Goal: Check status

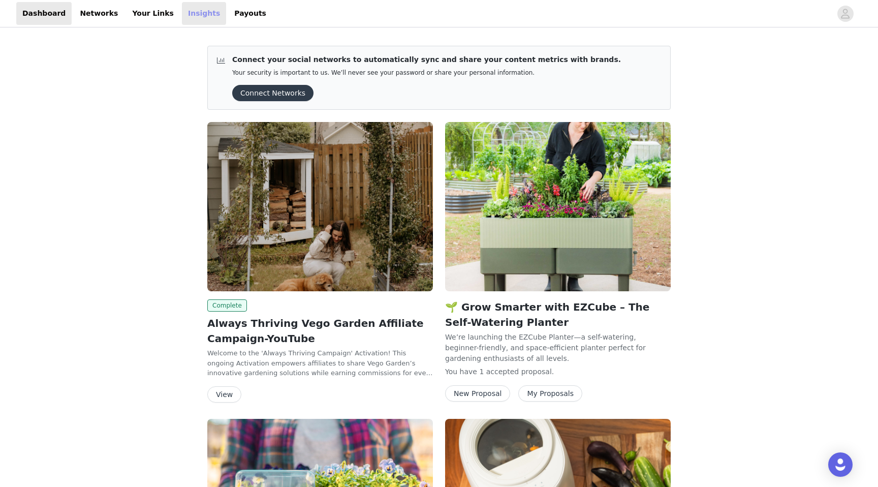
click at [200, 16] on link "Insights" at bounding box center [204, 13] width 44 height 23
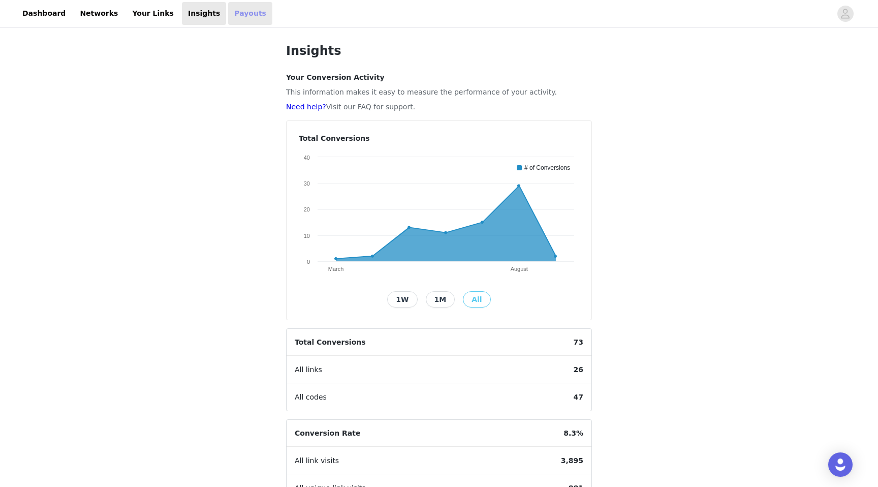
click at [228, 12] on link "Payouts" at bounding box center [250, 13] width 44 height 23
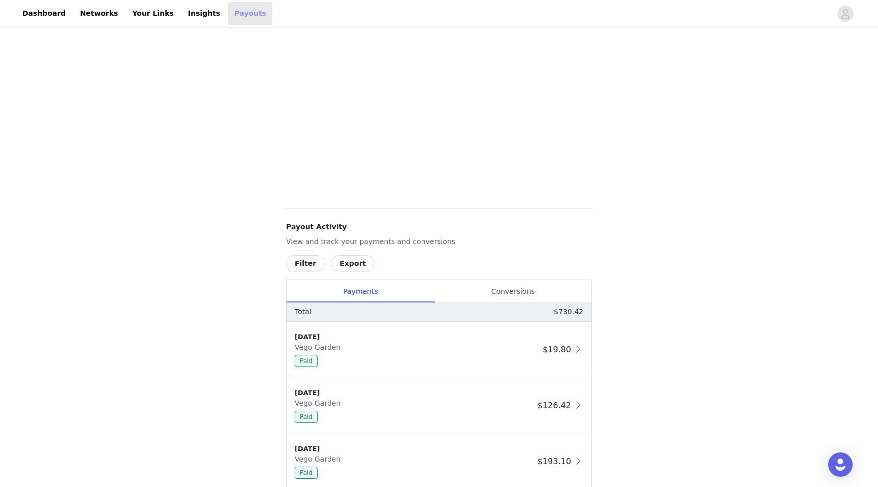
scroll to position [246, 0]
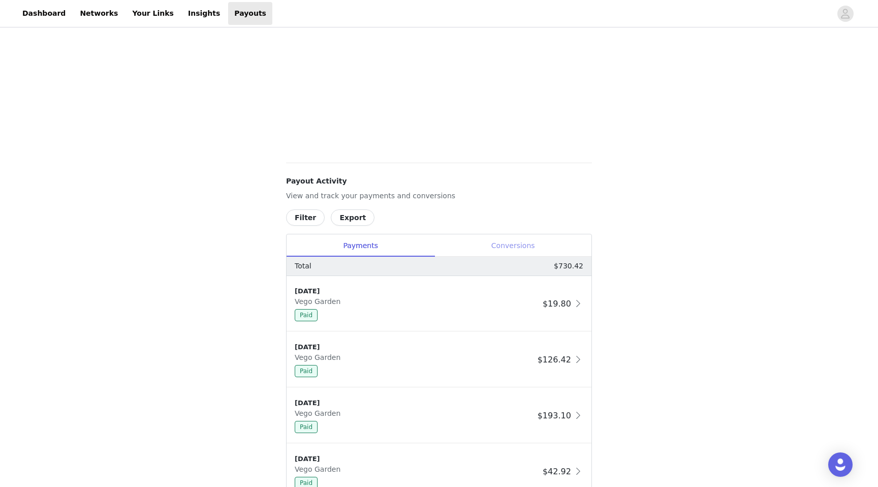
click at [521, 237] on div "Conversions" at bounding box center [512, 245] width 157 height 23
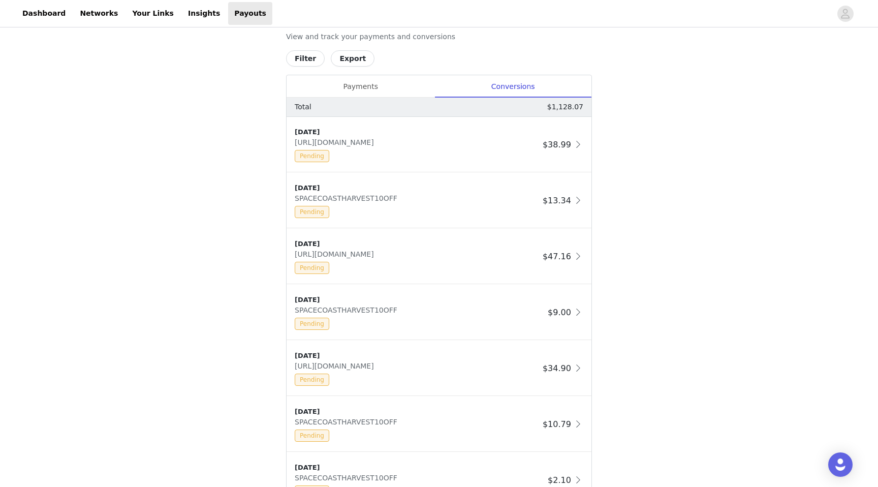
scroll to position [406, 0]
click at [482, 251] on div "[DATE] [URL][DOMAIN_NAME] Pending" at bounding box center [417, 255] width 244 height 35
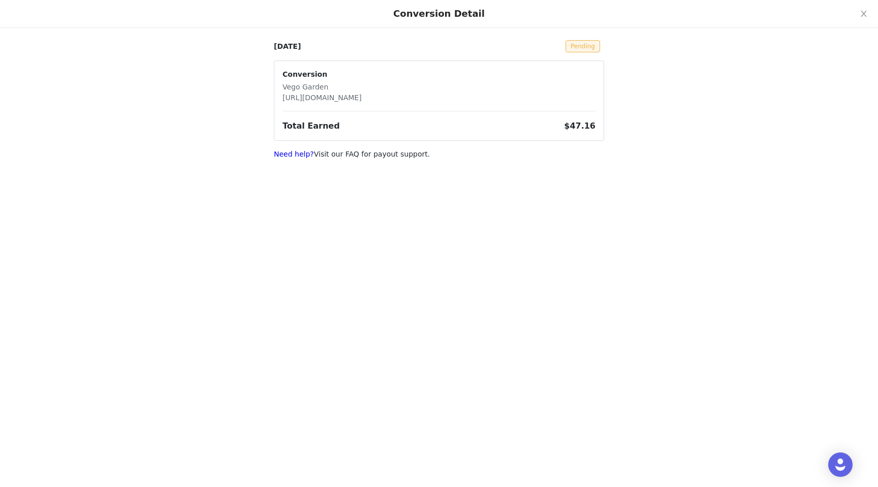
scroll to position [0, 0]
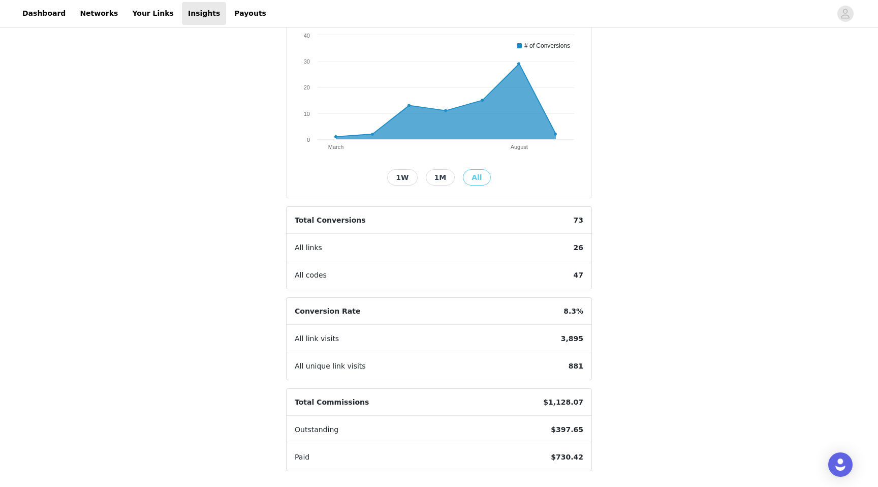
scroll to position [126, 0]
